Goal: Check status: Check status

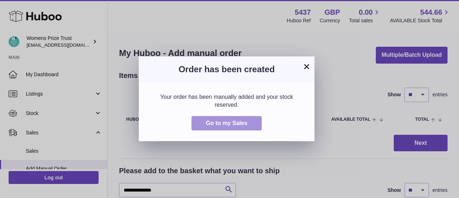
click at [221, 128] on button "Go to my Sales" at bounding box center [227, 123] width 70 height 15
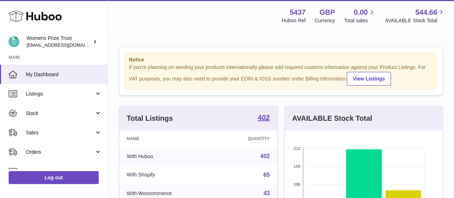
scroll to position [112, 157]
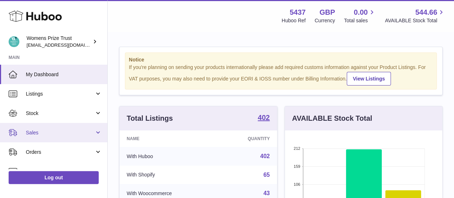
click at [29, 133] on span "Sales" at bounding box center [60, 132] width 69 height 7
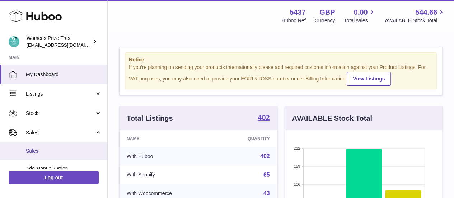
click at [39, 151] on span "Sales" at bounding box center [64, 150] width 76 height 7
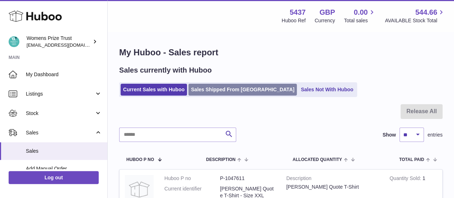
click at [219, 91] on link "Sales Shipped From Huboo" at bounding box center [242, 90] width 108 height 12
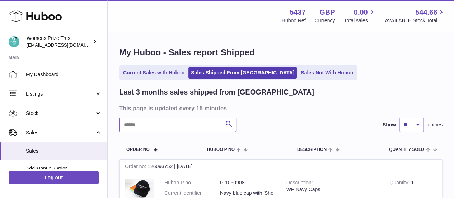
click at [173, 131] on input "text" at bounding box center [177, 124] width 117 height 14
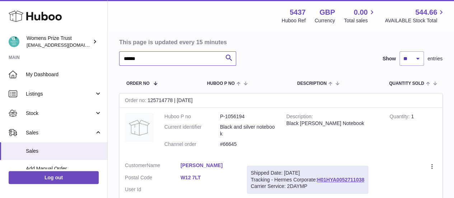
scroll to position [108, 0]
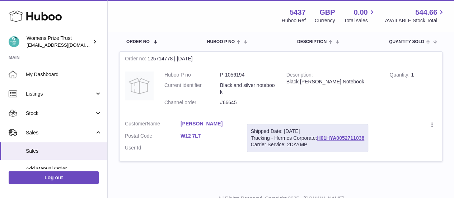
type input "******"
